Goal: Task Accomplishment & Management: Use online tool/utility

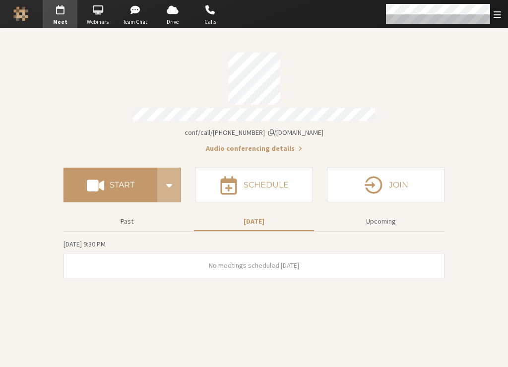
click at [100, 3] on span "button" at bounding box center [97, 10] width 35 height 16
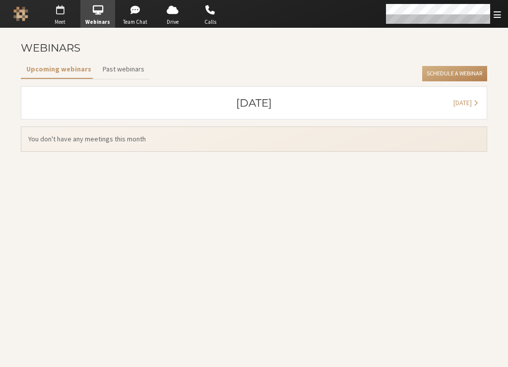
click at [67, 7] on span "button" at bounding box center [60, 10] width 35 height 16
